Goal: Task Accomplishment & Management: Manage account settings

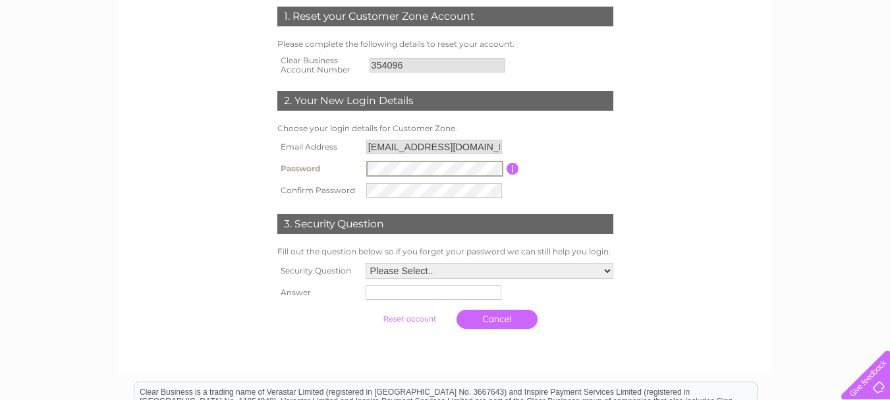
scroll to position [198, 0]
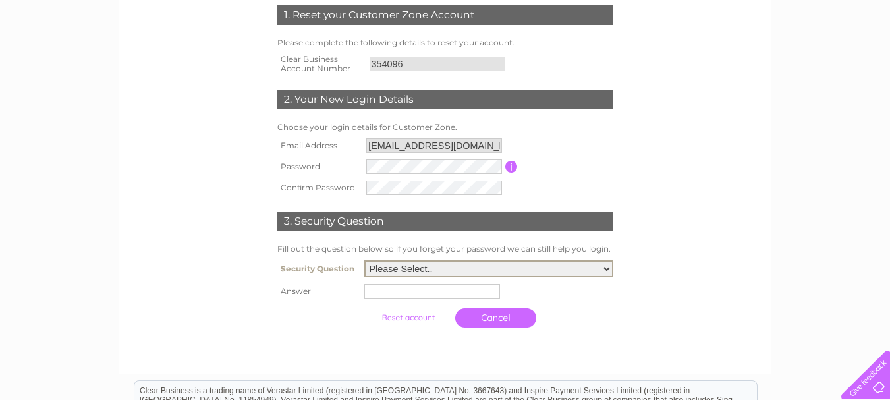
click at [607, 267] on select "Please Select.. In what town or city was your first job? In what town or city d…" at bounding box center [488, 268] width 249 height 17
select select "1"
click at [364, 261] on select "Please Select.. In what town or city was your first job? In what town or city d…" at bounding box center [488, 268] width 249 height 17
click at [393, 290] on input "text" at bounding box center [434, 291] width 137 height 16
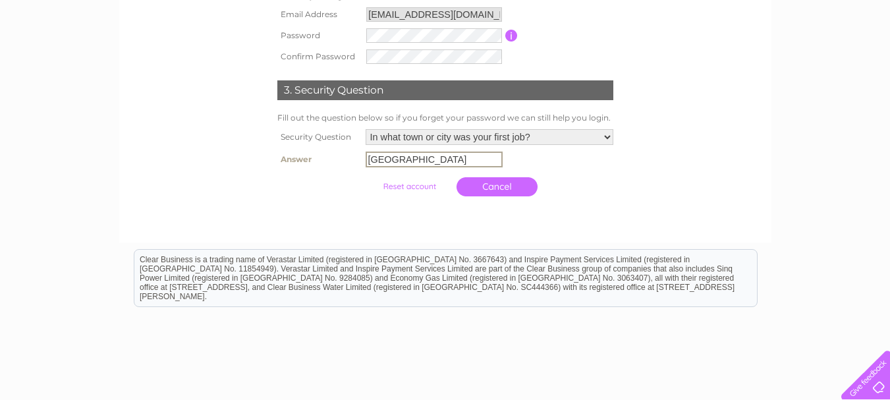
scroll to position [329, 0]
type input "London"
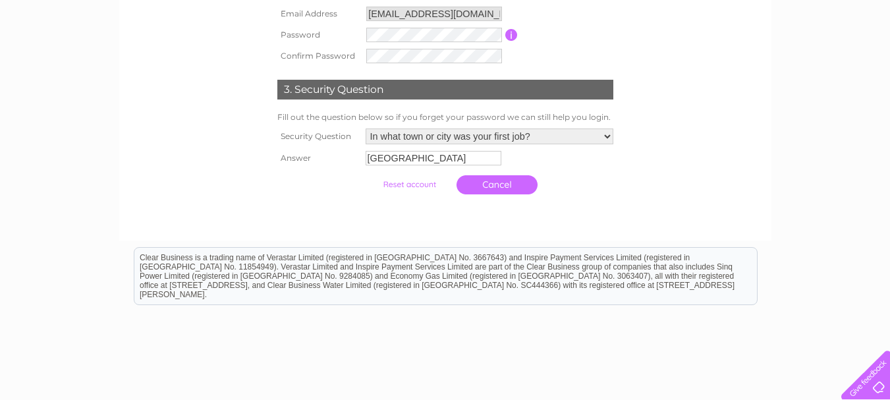
click at [410, 188] on input "submit" at bounding box center [409, 184] width 81 height 18
click at [411, 184] on input "submit" at bounding box center [409, 184] width 81 height 18
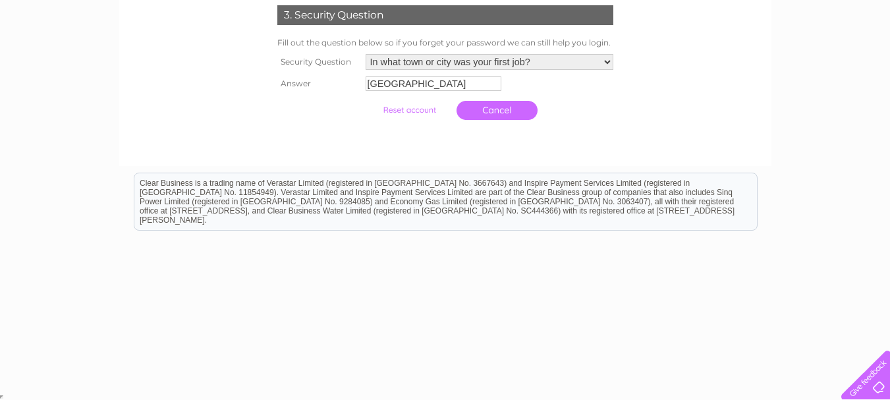
scroll to position [404, 0]
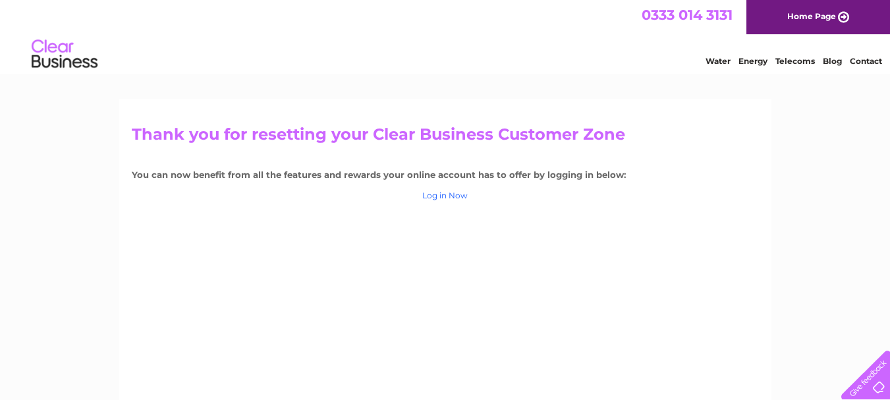
click at [452, 196] on link "Log in Now" at bounding box center [444, 195] width 45 height 10
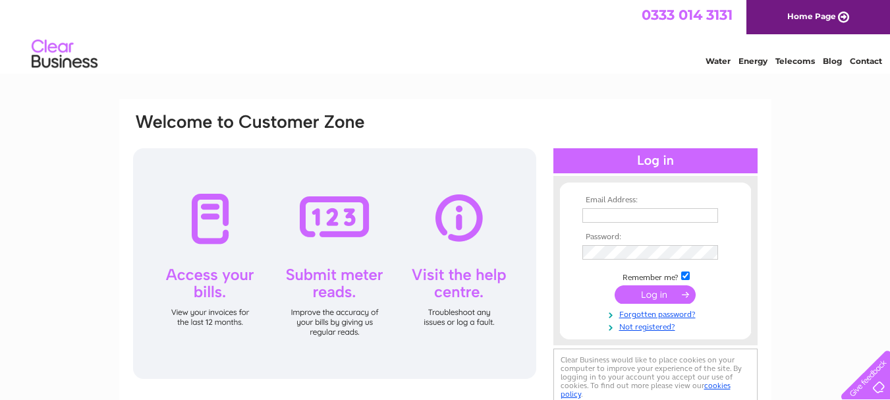
type input "[EMAIL_ADDRESS][DOMAIN_NAME]"
click at [659, 294] on input "submit" at bounding box center [654, 294] width 81 height 18
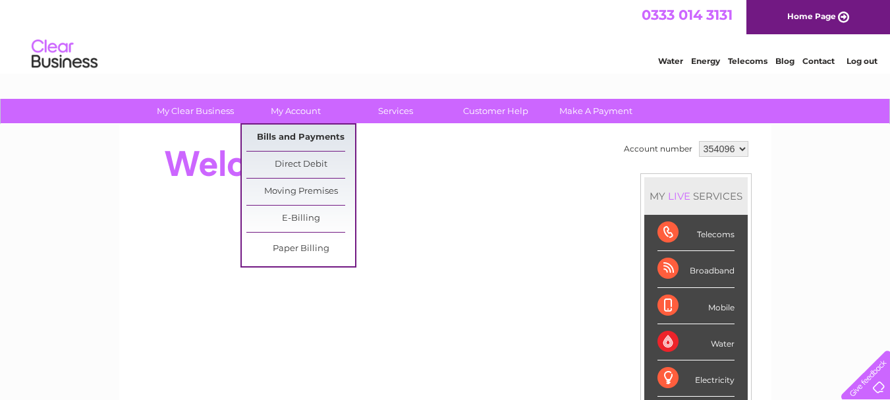
click at [299, 135] on link "Bills and Payments" at bounding box center [300, 137] width 109 height 26
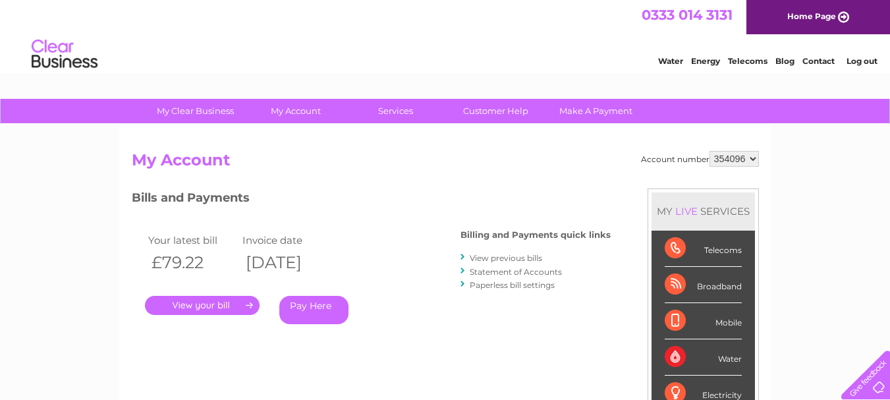
click at [221, 300] on link "." at bounding box center [202, 305] width 115 height 19
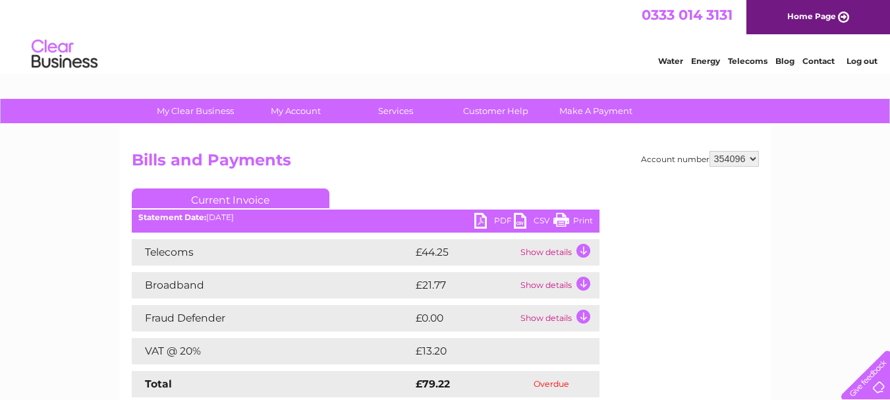
click at [531, 252] on td "Show details" at bounding box center [558, 252] width 82 height 26
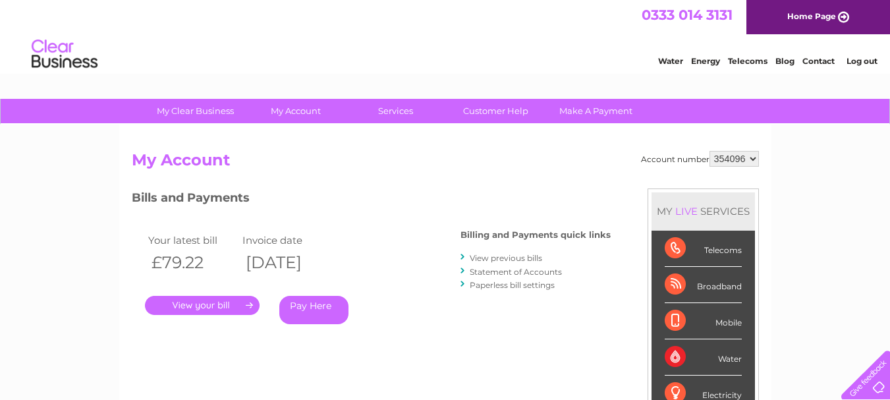
click at [495, 256] on link "View previous bills" at bounding box center [506, 258] width 72 height 10
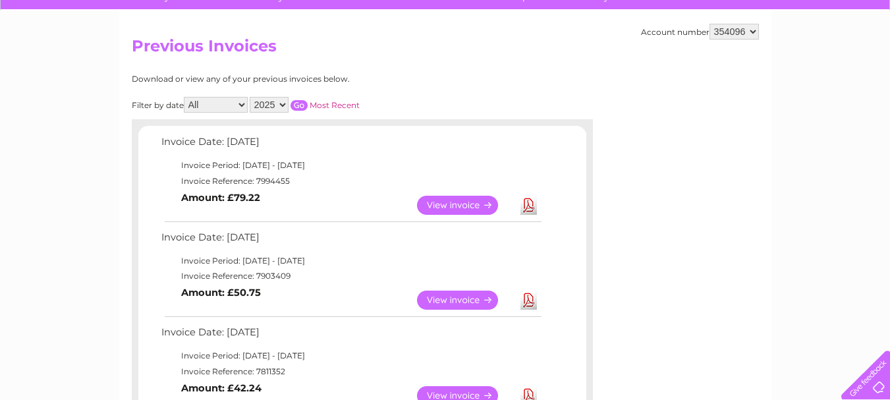
scroll to position [132, 0]
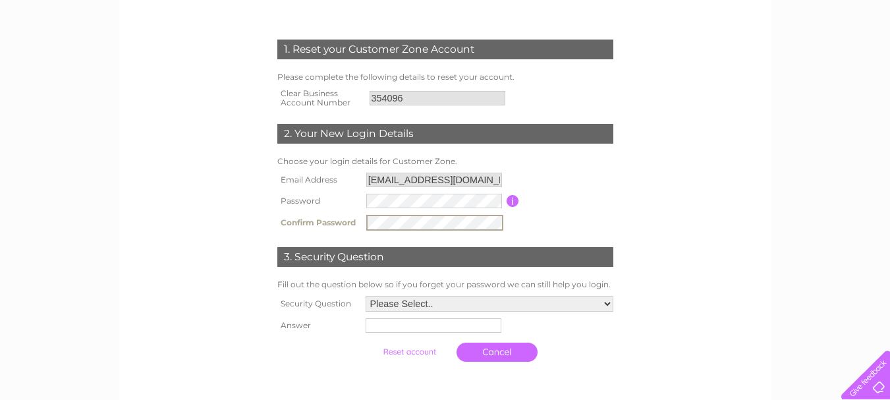
scroll to position [198, 0]
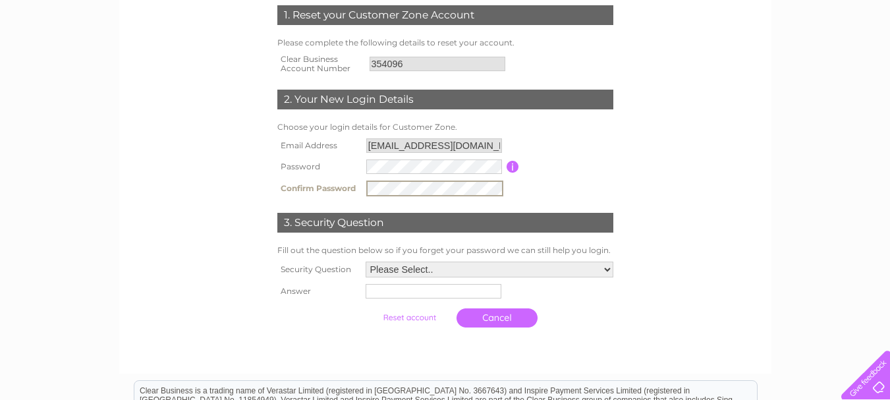
click at [603, 270] on select "Please Select.. In what town or city was your first job? In what town or city d…" at bounding box center [490, 269] width 248 height 16
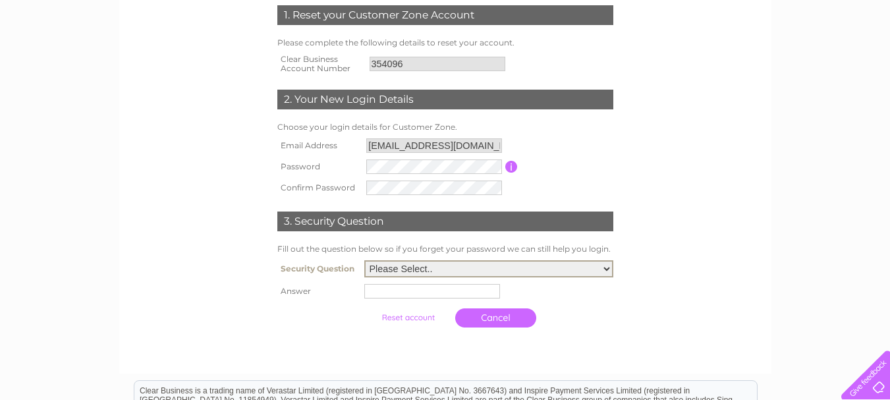
select select "2"
click at [364, 261] on select "Please Select.. In what town or city was your first job? In what town or city d…" at bounding box center [488, 268] width 249 height 17
click at [386, 288] on input "text" at bounding box center [434, 291] width 137 height 16
type input "Exmouth"
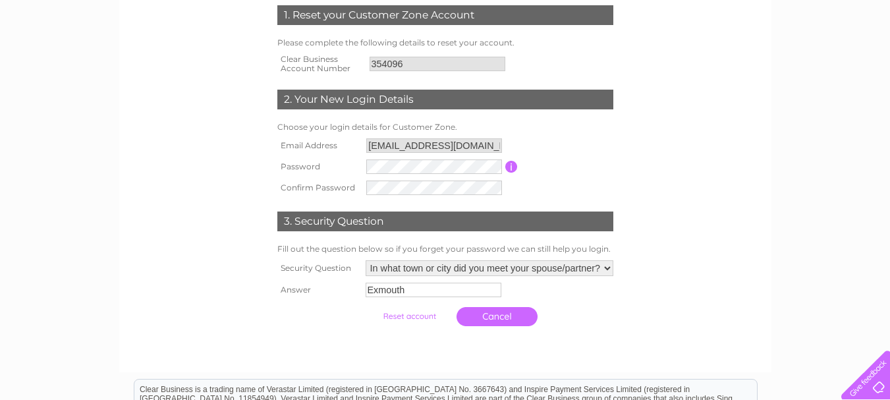
click at [414, 318] on input "submit" at bounding box center [409, 316] width 81 height 18
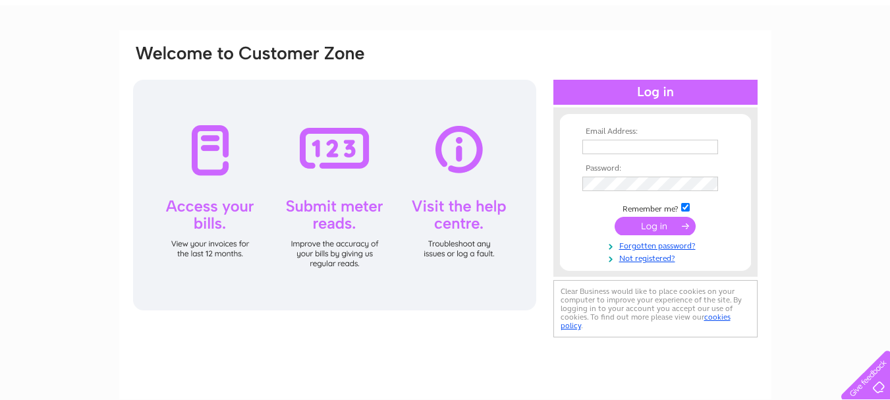
scroll to position [66, 0]
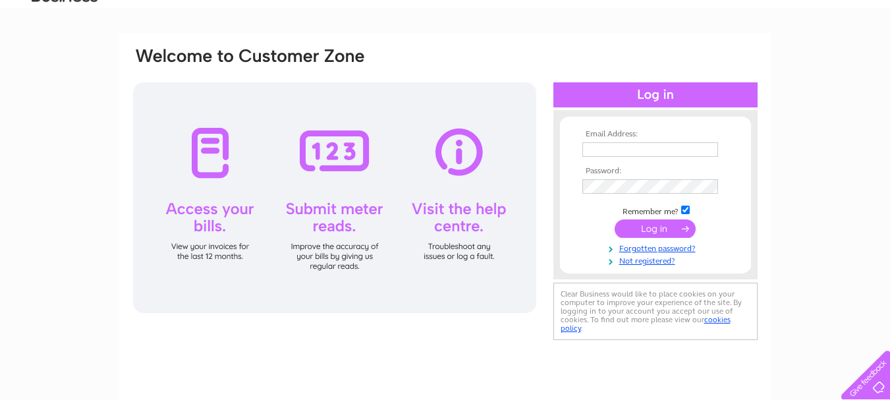
type input "[EMAIL_ADDRESS][DOMAIN_NAME]"
click at [657, 227] on input "submit" at bounding box center [654, 228] width 81 height 18
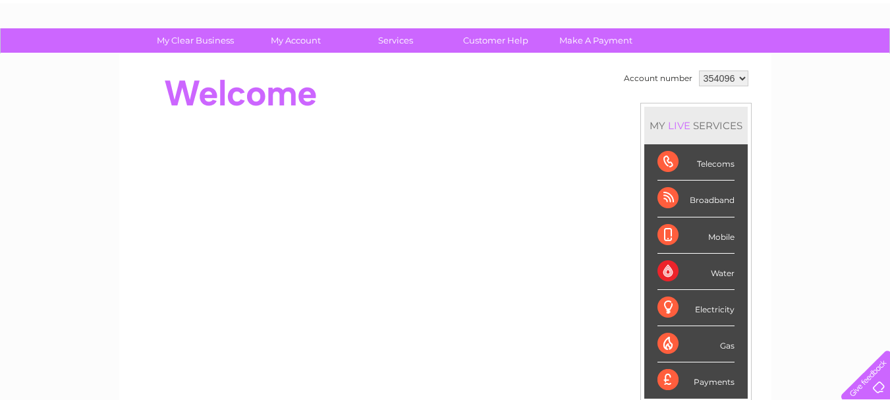
scroll to position [66, 0]
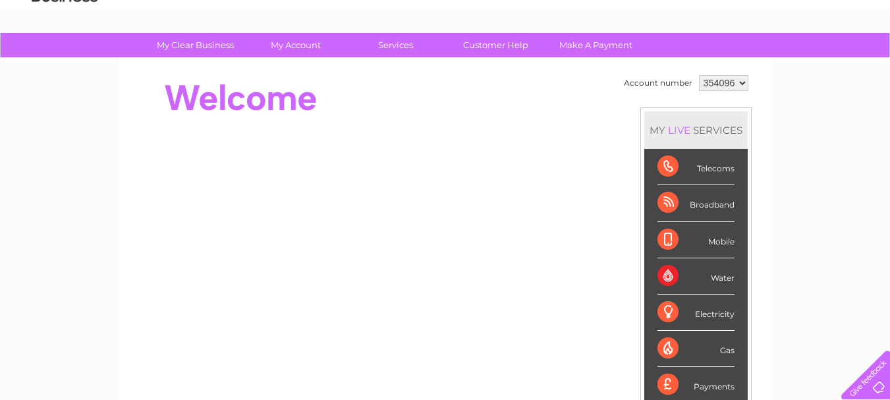
click at [699, 199] on div "Broadband" at bounding box center [695, 203] width 77 height 36
click at [672, 201] on div "Broadband" at bounding box center [695, 203] width 77 height 36
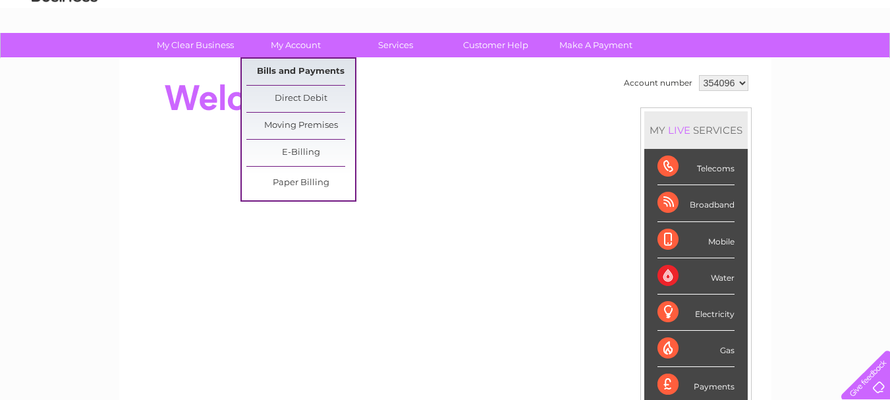
click at [306, 63] on link "Bills and Payments" at bounding box center [300, 72] width 109 height 26
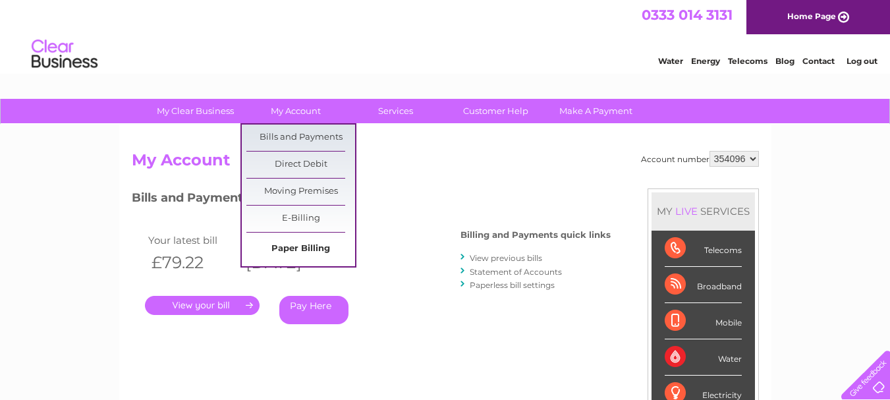
click at [305, 245] on link "Paper Billing" at bounding box center [300, 249] width 109 height 26
